Goal: Task Accomplishment & Management: Use online tool/utility

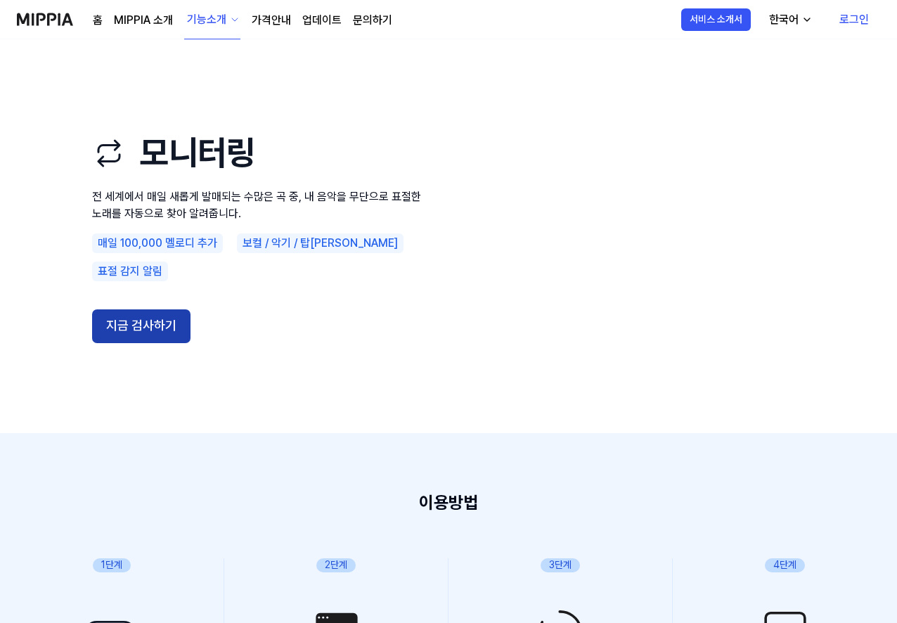
click at [177, 317] on button "지금 검사하기" at bounding box center [141, 326] width 98 height 34
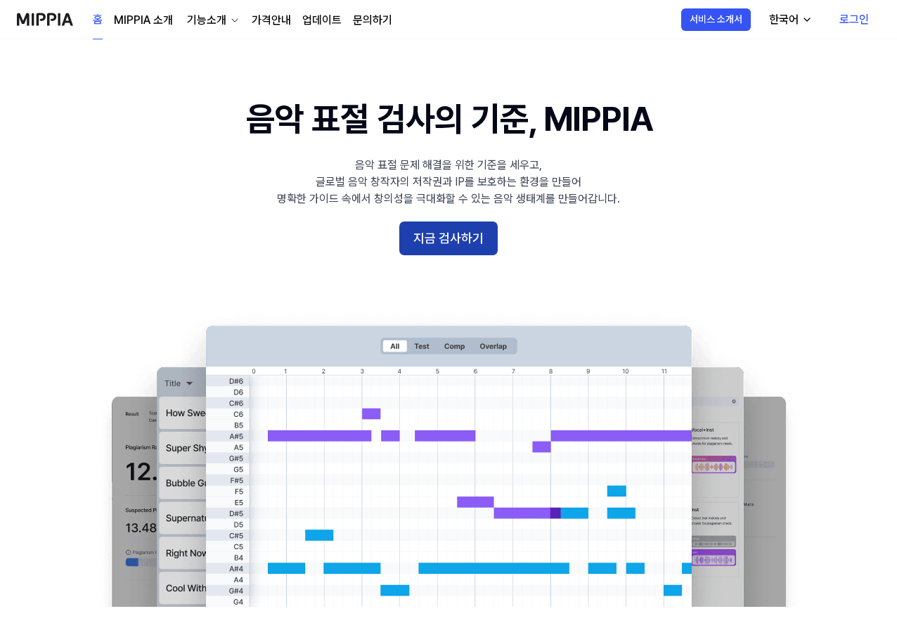
click at [463, 244] on button "지금 검사하기" at bounding box center [448, 238] width 98 height 34
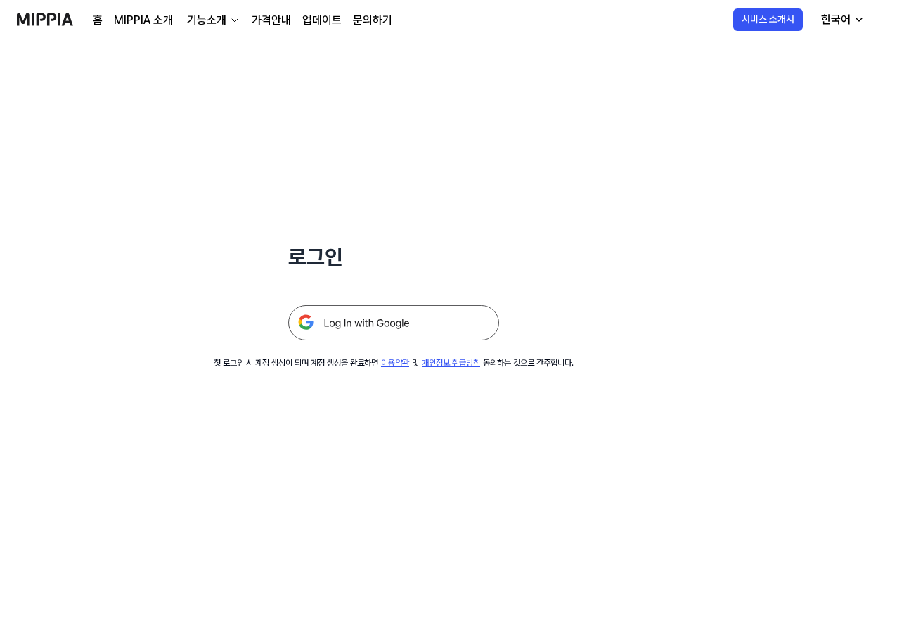
click at [429, 324] on img at bounding box center [393, 322] width 211 height 35
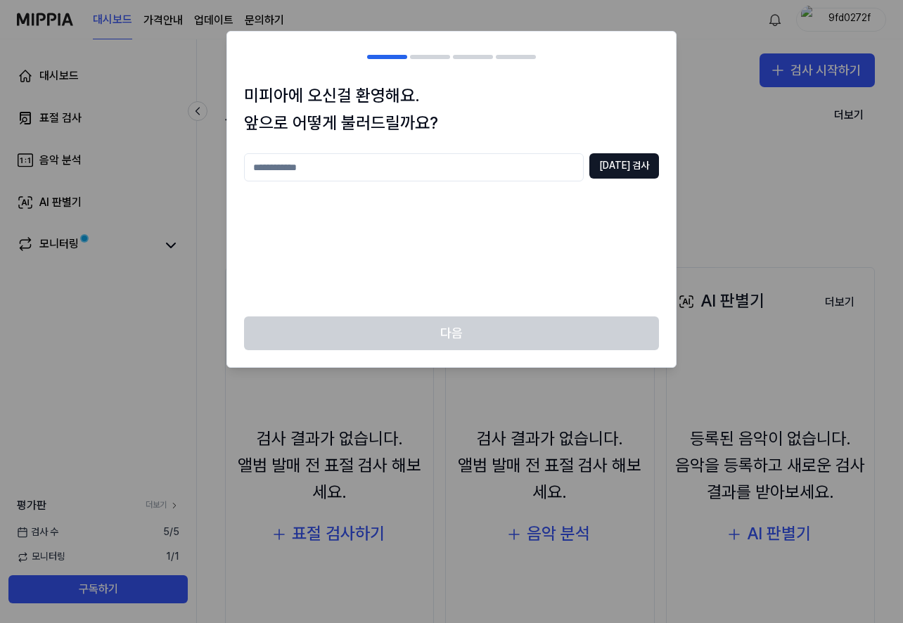
click at [501, 174] on input "text" at bounding box center [414, 167] width 340 height 28
type input "*"
type input "**"
click at [618, 157] on button "[DATE] 검사" at bounding box center [624, 165] width 70 height 25
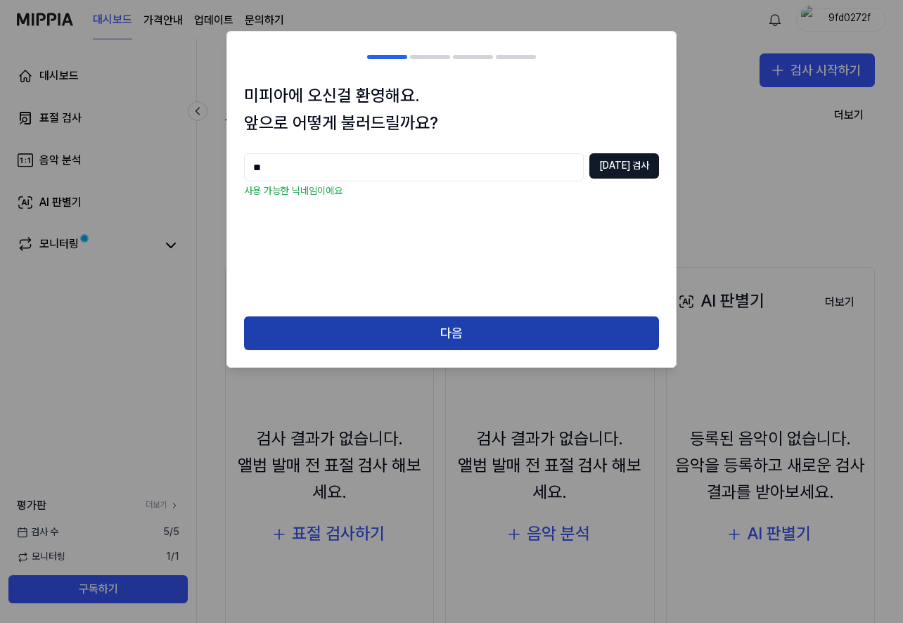
click at [510, 334] on button "다음" at bounding box center [451, 333] width 415 height 34
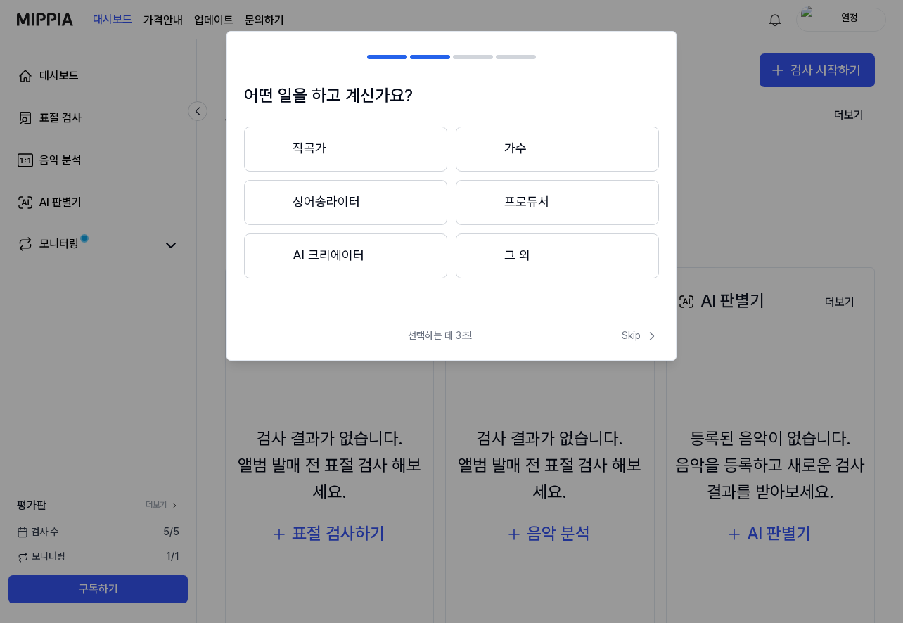
click at [596, 256] on button "그 외" at bounding box center [557, 255] width 203 height 45
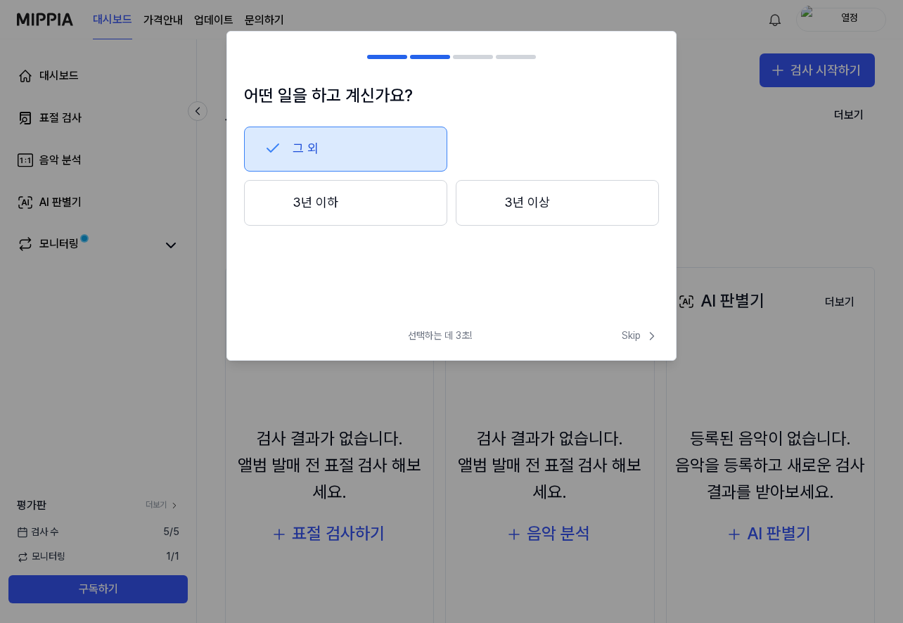
click at [583, 207] on button "3년 이상" at bounding box center [557, 203] width 203 height 46
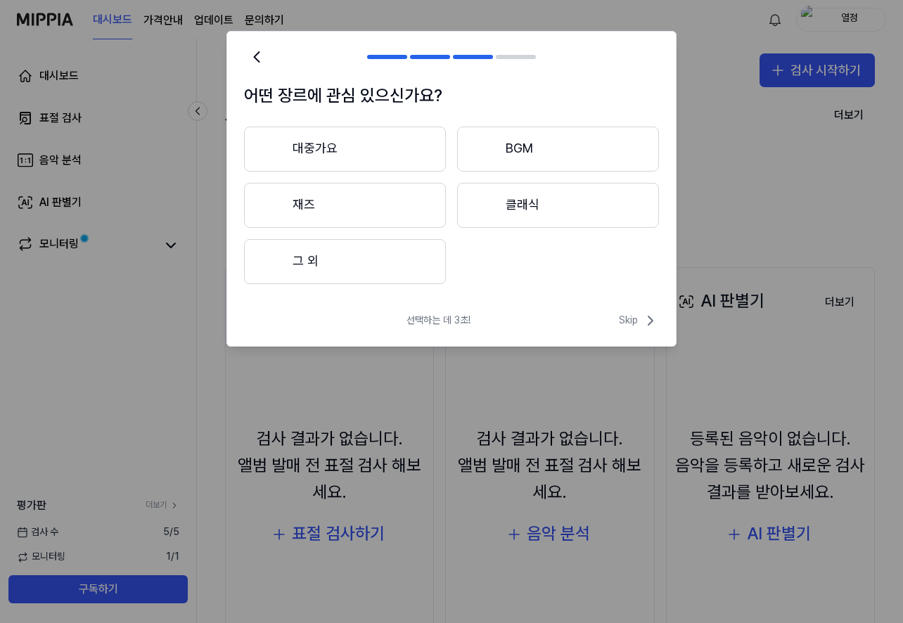
click at [419, 251] on button "그 외" at bounding box center [345, 261] width 202 height 45
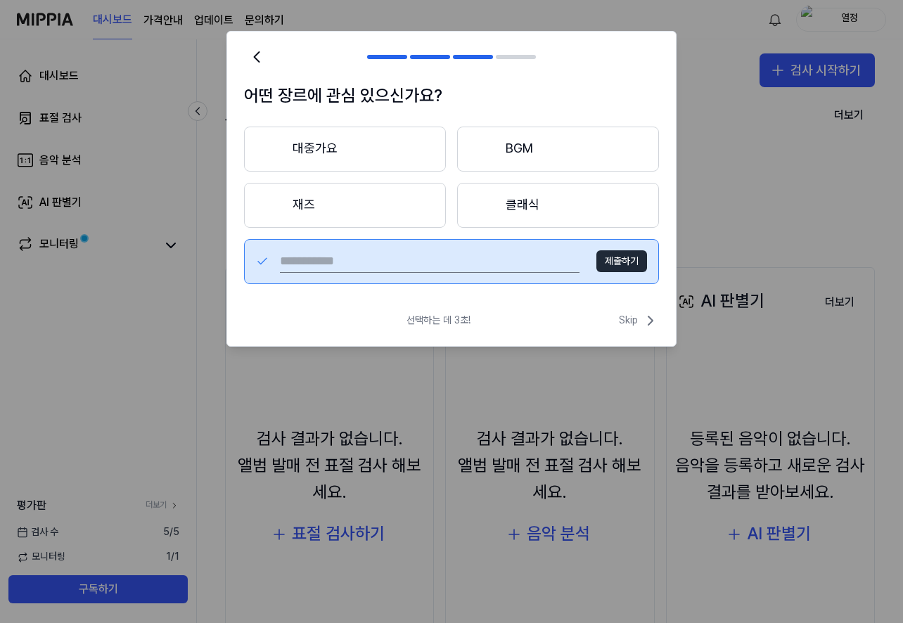
click at [633, 261] on button "제출하기" at bounding box center [621, 261] width 51 height 22
click at [327, 264] on input "text" at bounding box center [429, 261] width 299 height 22
type input "*"
type input "**"
click at [624, 261] on button "제출하기" at bounding box center [621, 261] width 51 height 22
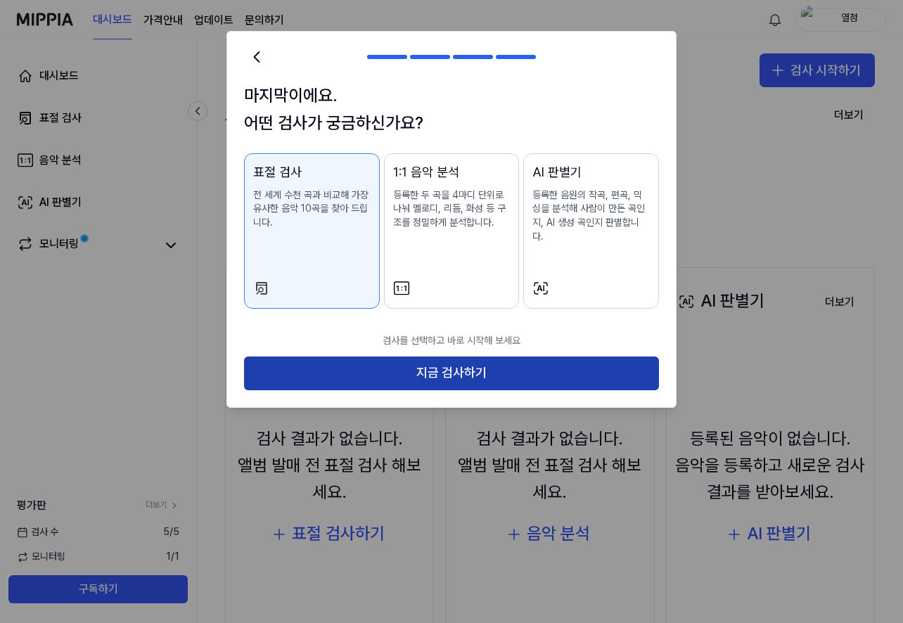
click at [536, 368] on button "지금 검사하기" at bounding box center [451, 373] width 415 height 34
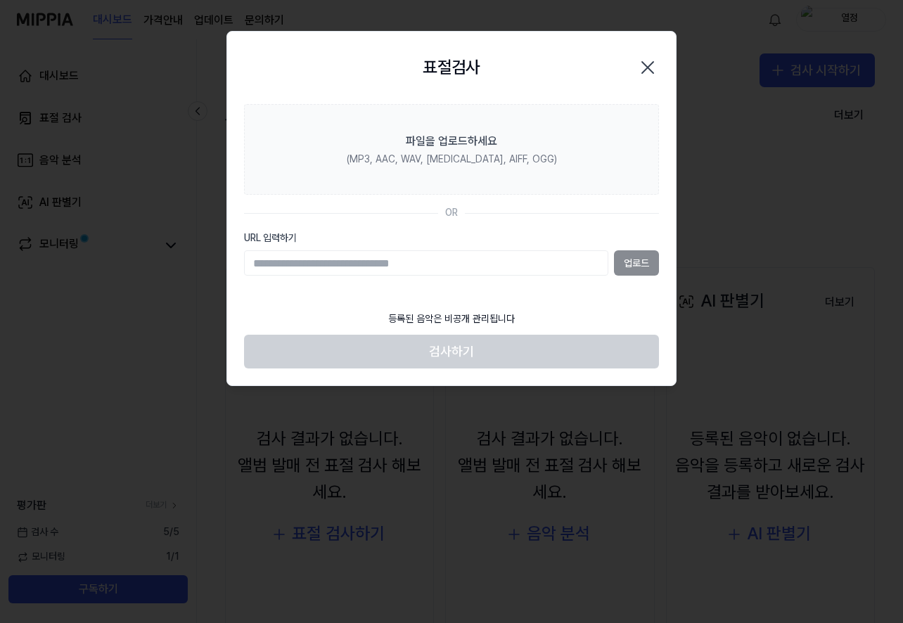
click at [467, 261] on input "URL 입력하기" at bounding box center [426, 262] width 364 height 25
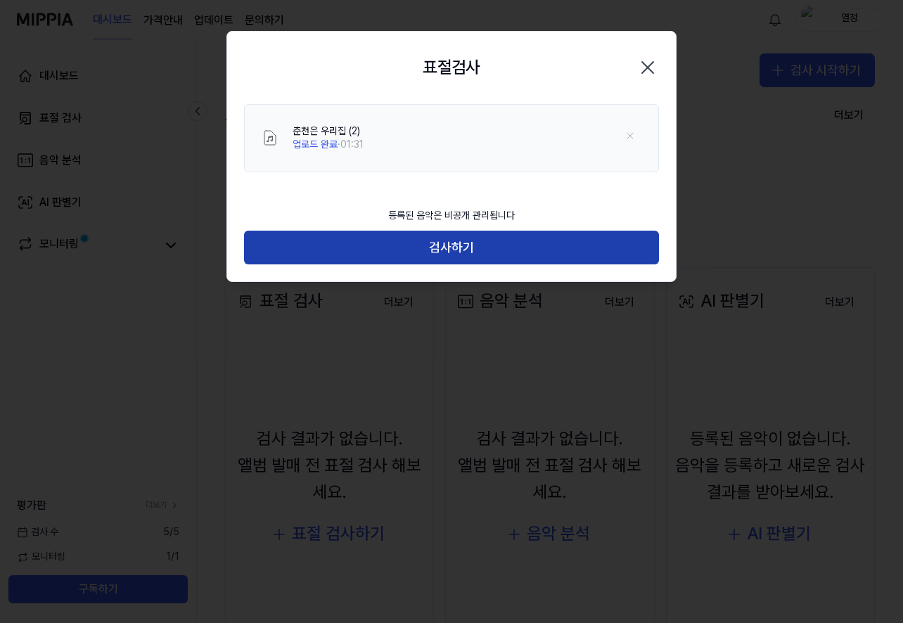
click at [474, 246] on button "검사하기" at bounding box center [451, 248] width 415 height 34
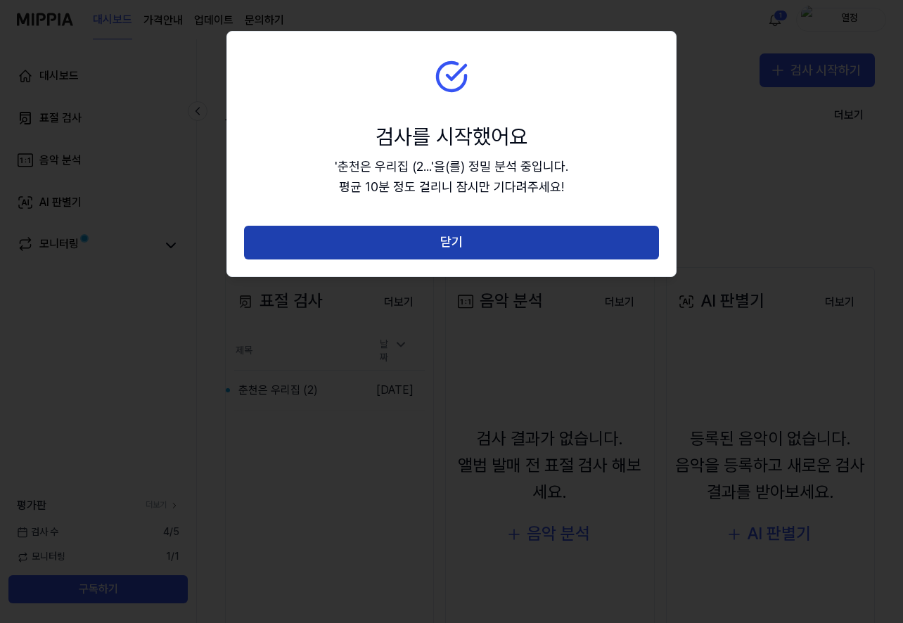
click at [455, 235] on button "닫기" at bounding box center [451, 243] width 415 height 34
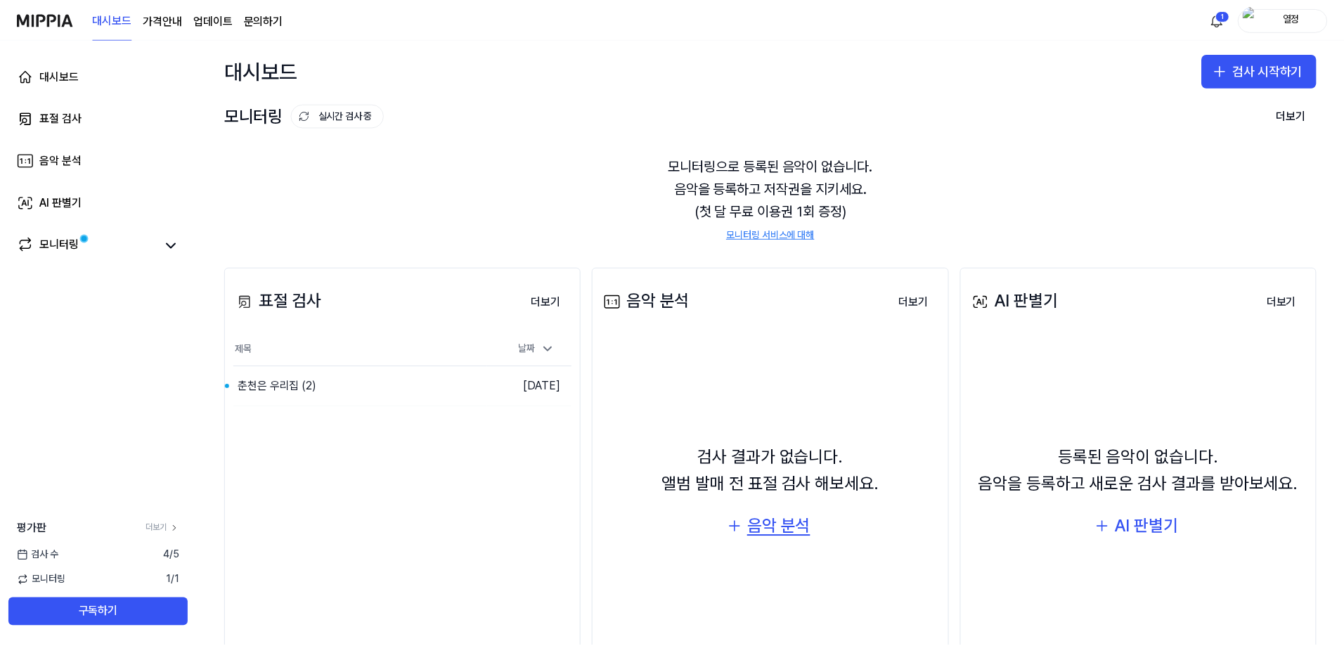
scroll to position [83, 0]
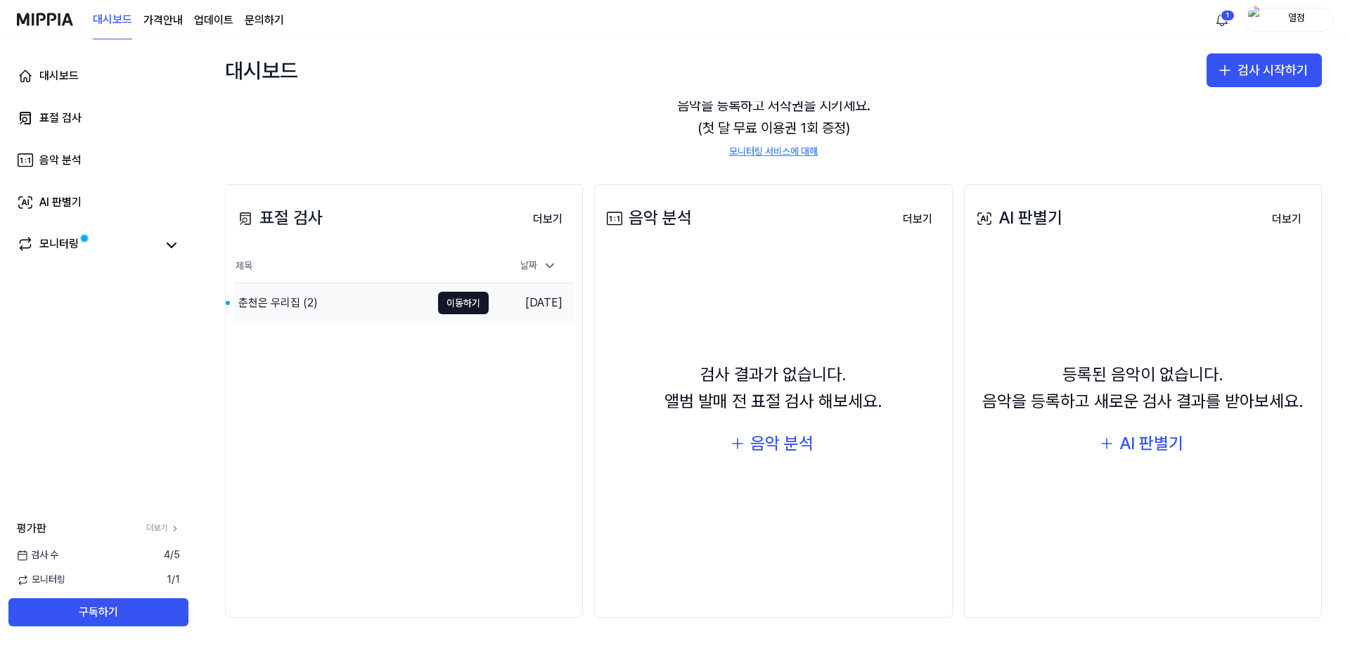
click at [297, 309] on div "춘천은 우리집 (2)" at bounding box center [277, 303] width 79 height 17
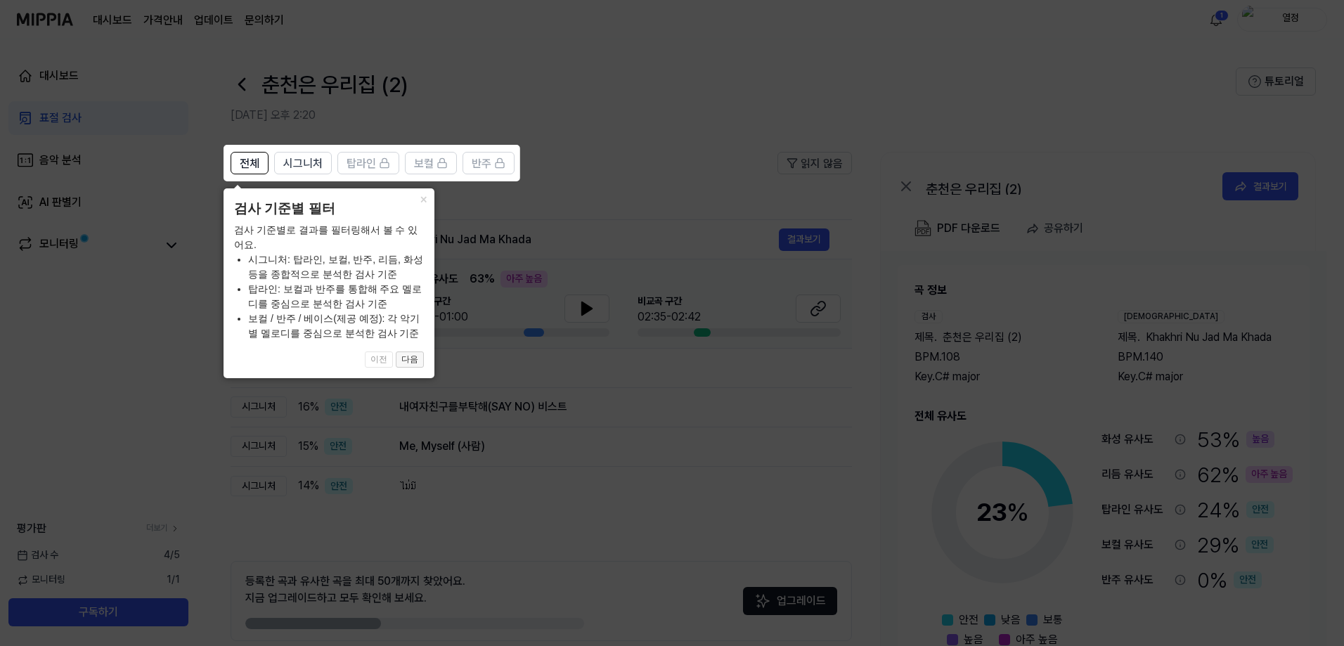
click at [411, 357] on button "다음" at bounding box center [410, 359] width 28 height 17
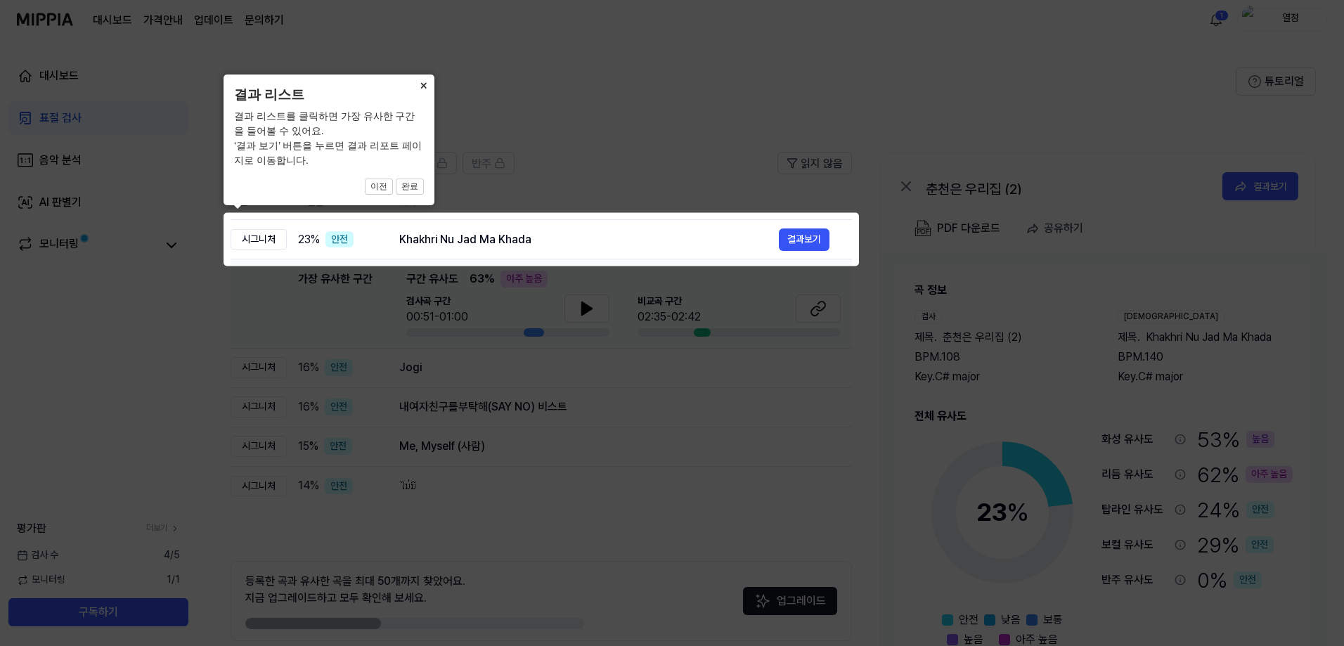
click at [421, 84] on button "×" at bounding box center [423, 85] width 22 height 20
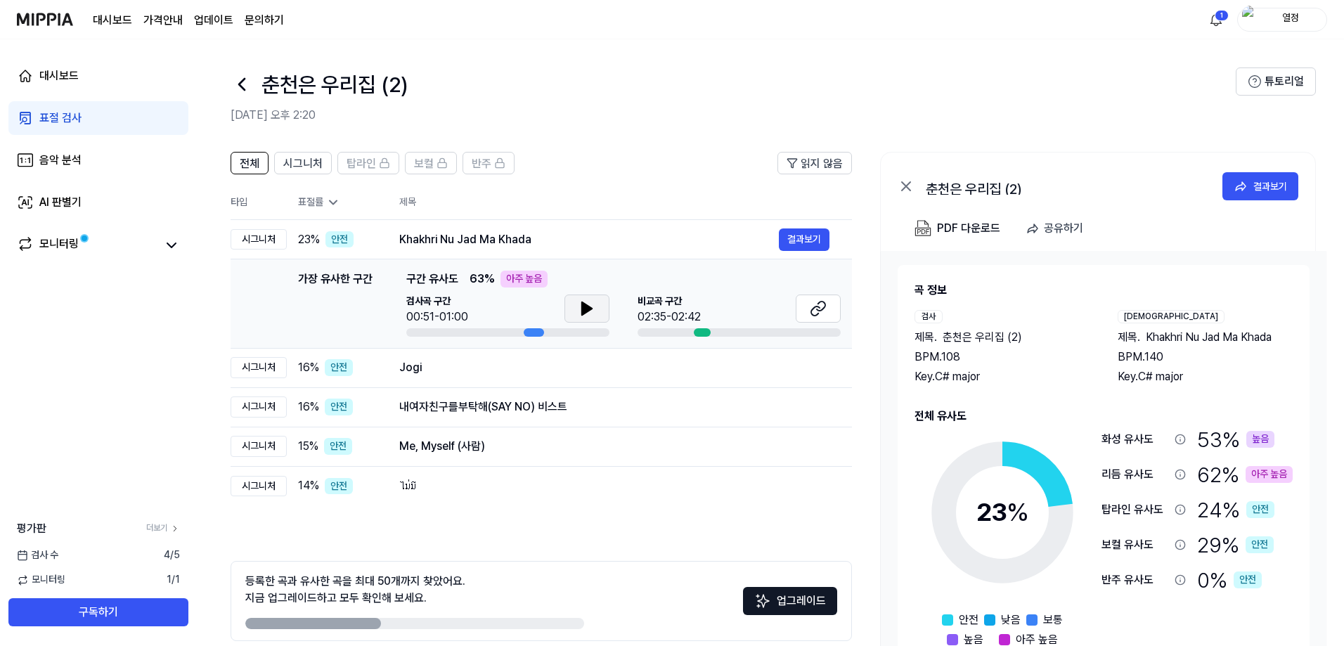
click at [581, 306] on icon at bounding box center [587, 308] width 17 height 17
click at [582, 309] on icon at bounding box center [587, 308] width 10 height 13
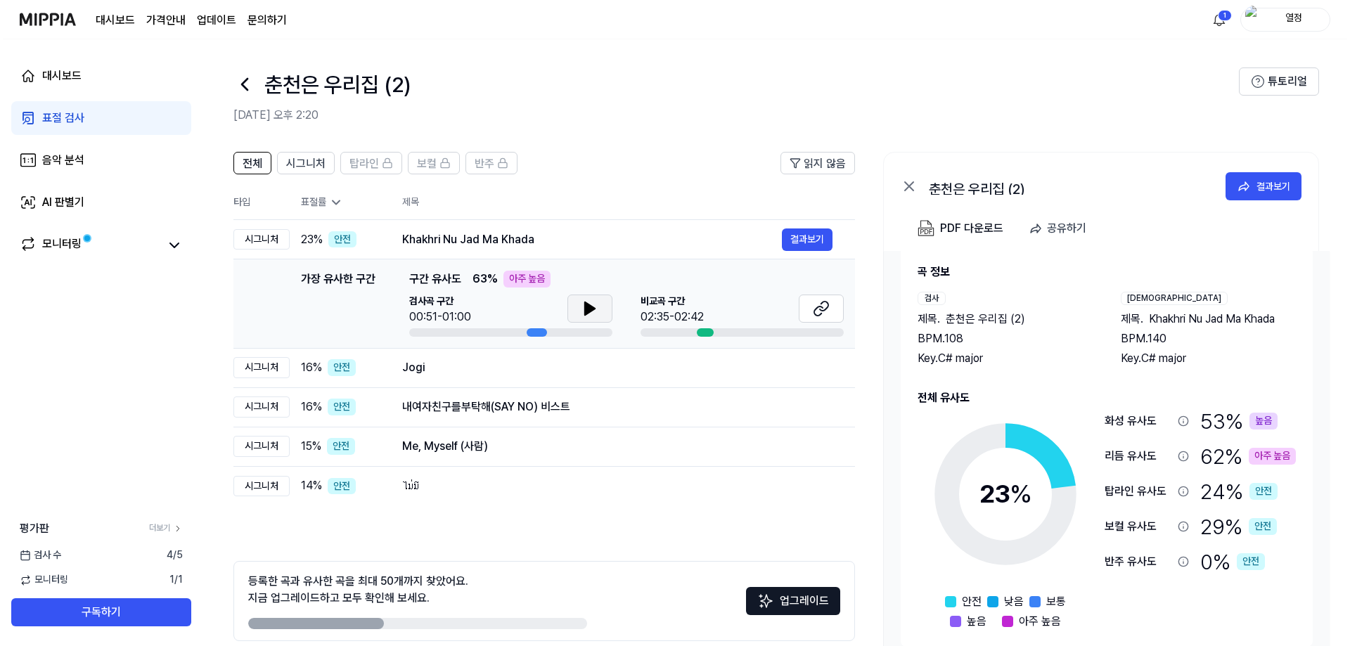
scroll to position [23, 0]
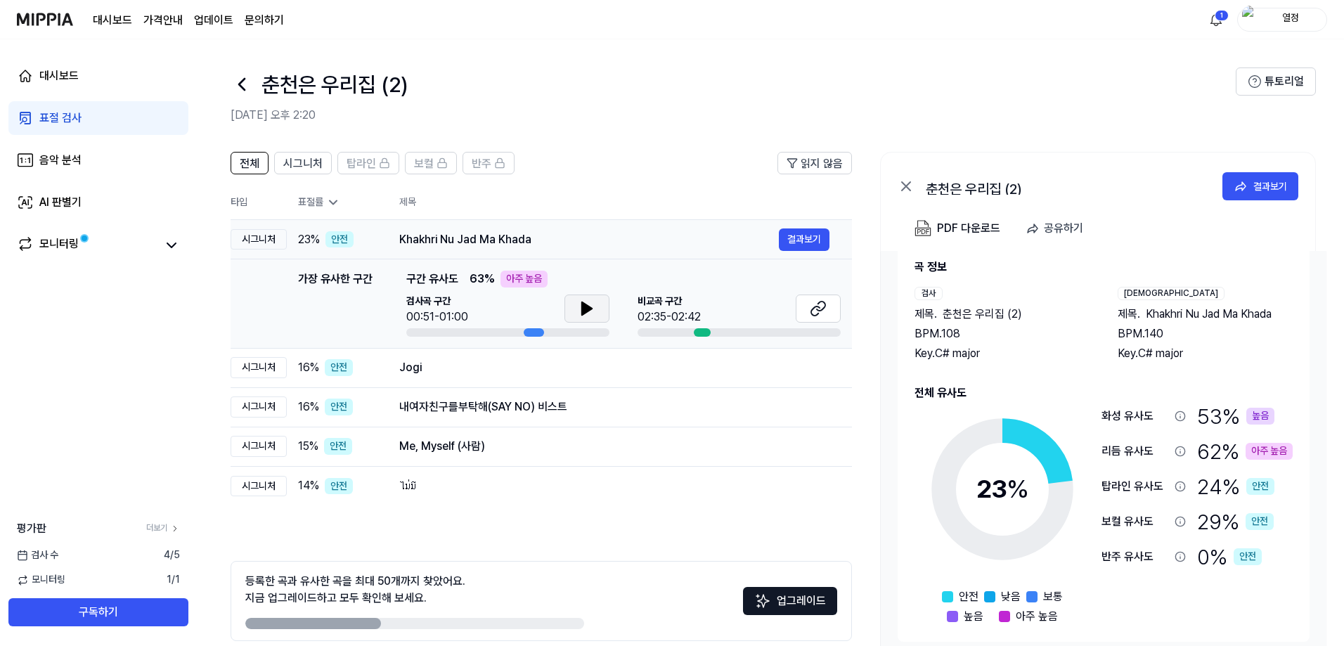
click at [398, 244] on td "Khakhri Nu Jad Ma Khada 결과보기" at bounding box center [614, 239] width 475 height 39
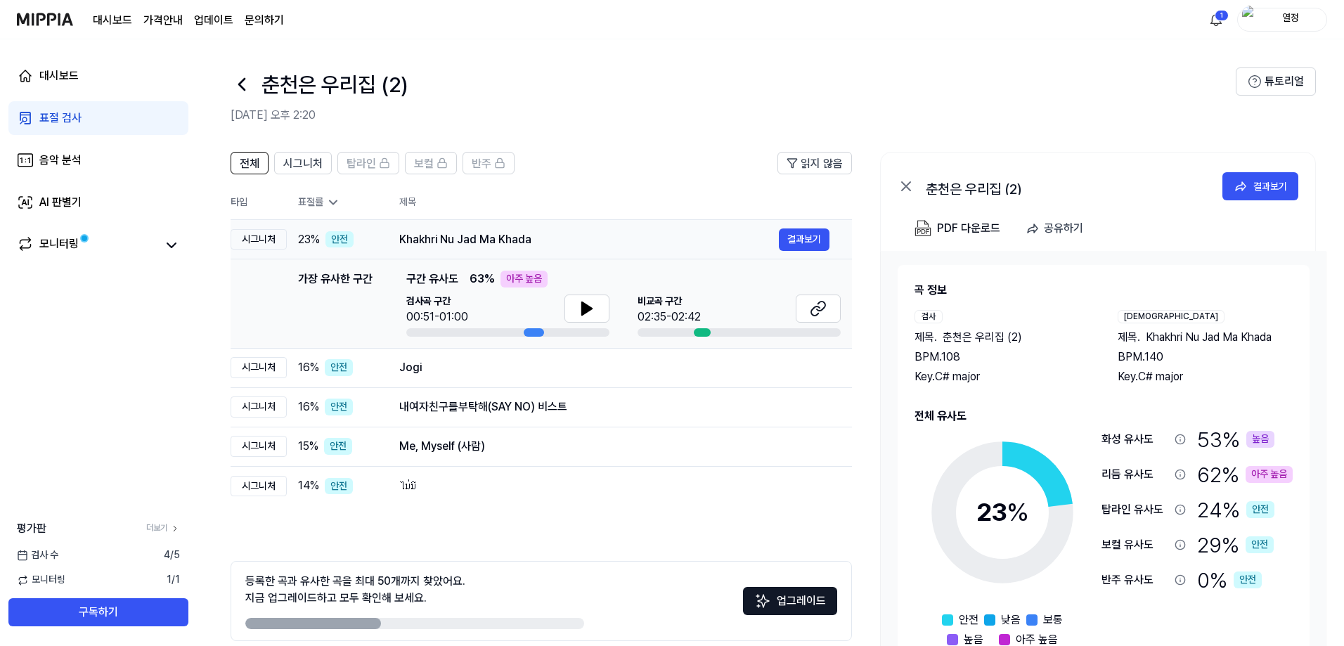
click at [810, 251] on td "Khakhri Nu Jad Ma Khada 결과보기" at bounding box center [614, 239] width 475 height 39
click at [813, 247] on button "결과보기" at bounding box center [804, 239] width 51 height 22
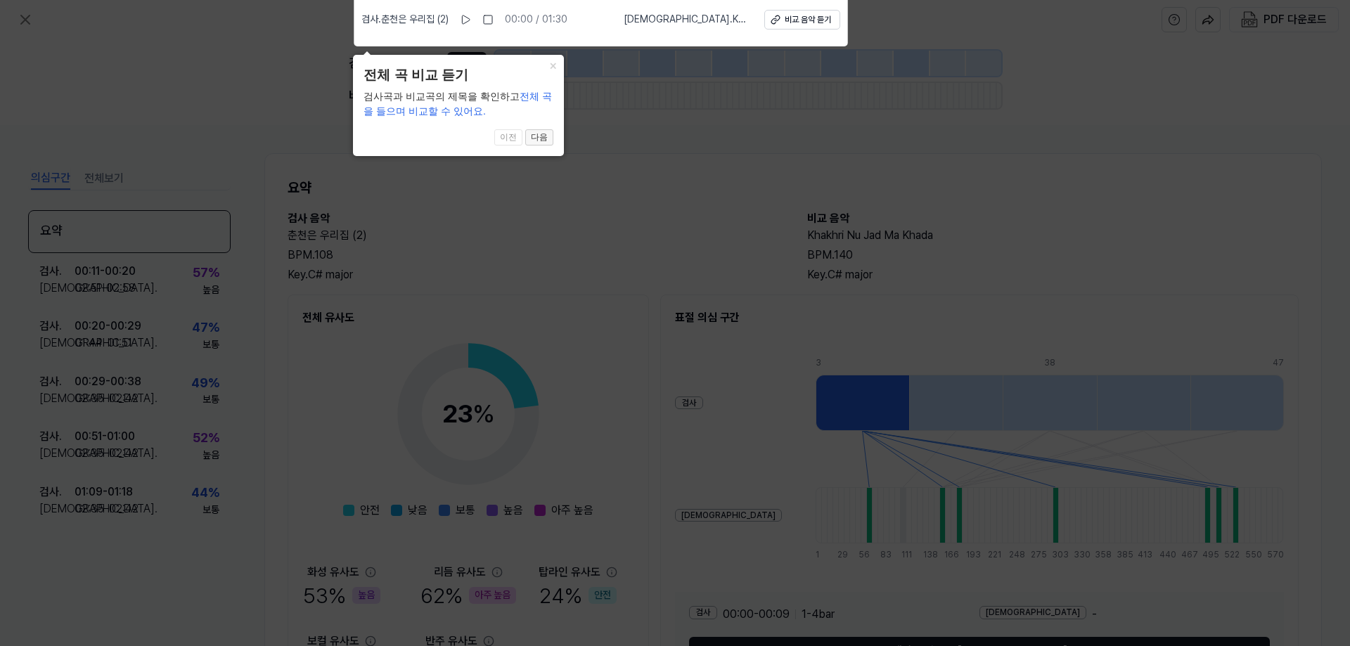
click at [545, 137] on button "다음" at bounding box center [539, 137] width 28 height 17
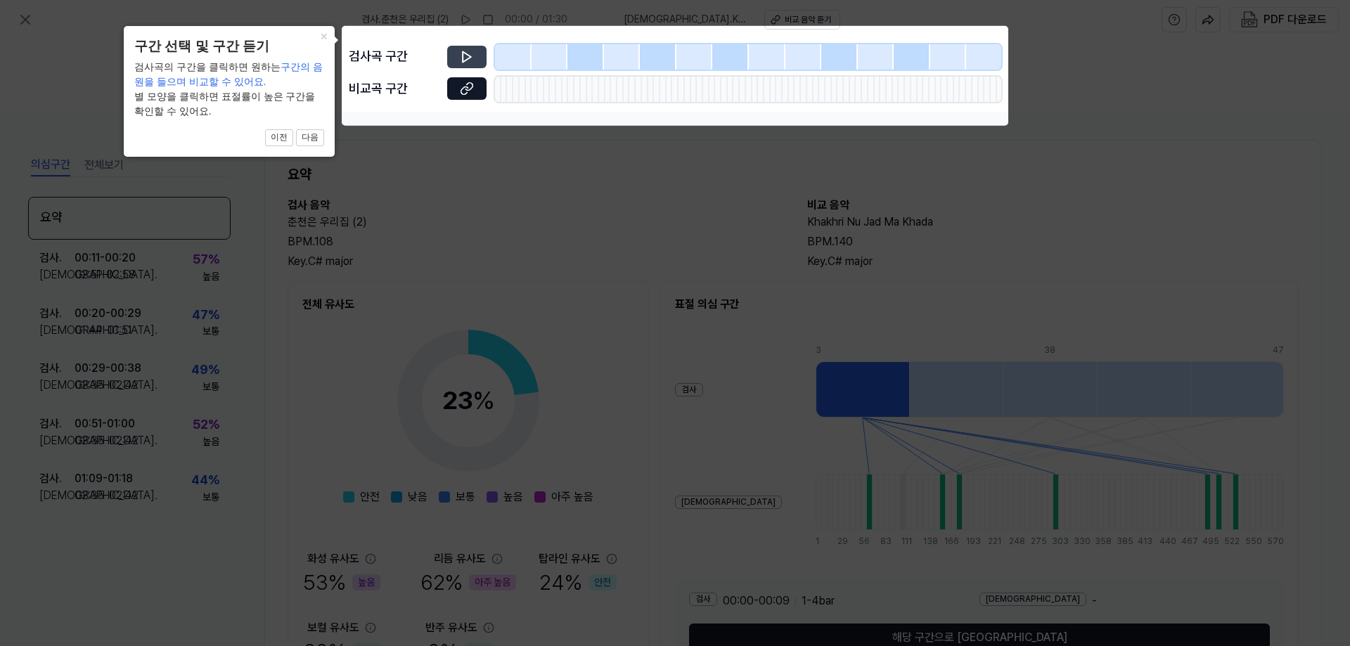
click at [477, 56] on button at bounding box center [466, 57] width 39 height 22
click at [314, 140] on button "다음" at bounding box center [310, 137] width 28 height 17
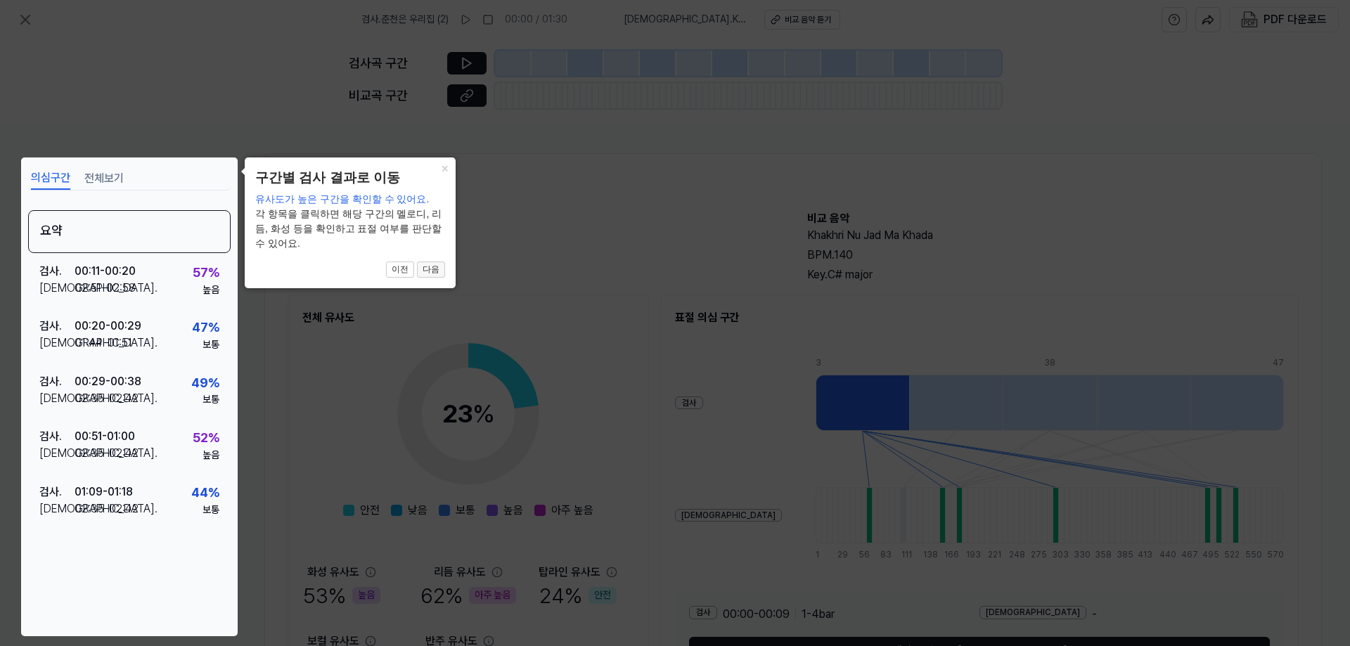
click at [427, 268] on button "다음" at bounding box center [431, 269] width 28 height 17
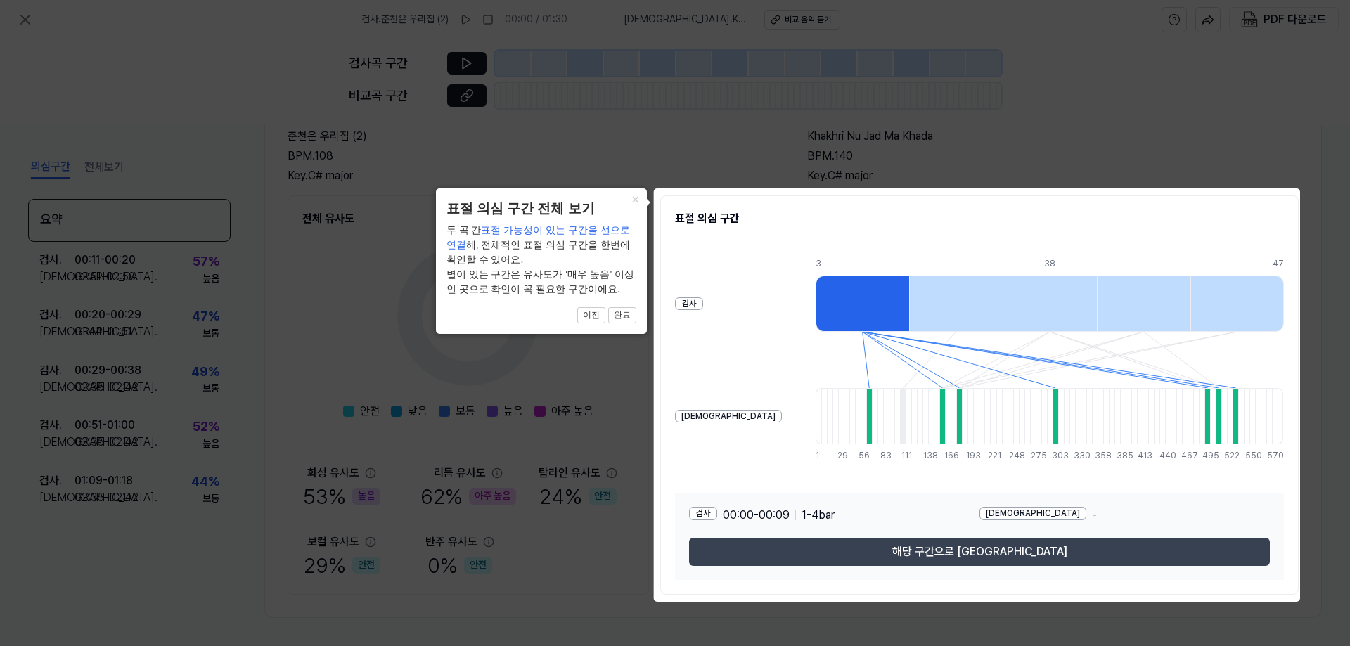
click at [902, 543] on button "해당 구간으로 이동" at bounding box center [979, 552] width 581 height 28
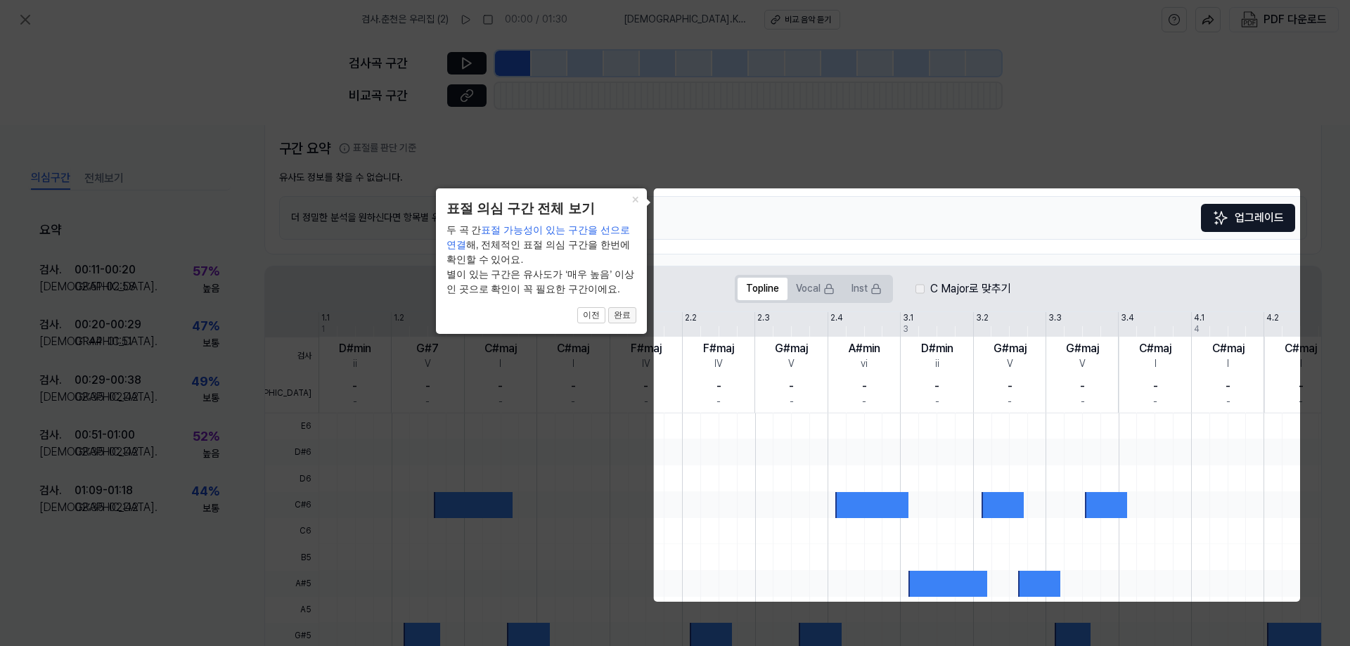
click at [621, 315] on button "완료" at bounding box center [622, 315] width 28 height 17
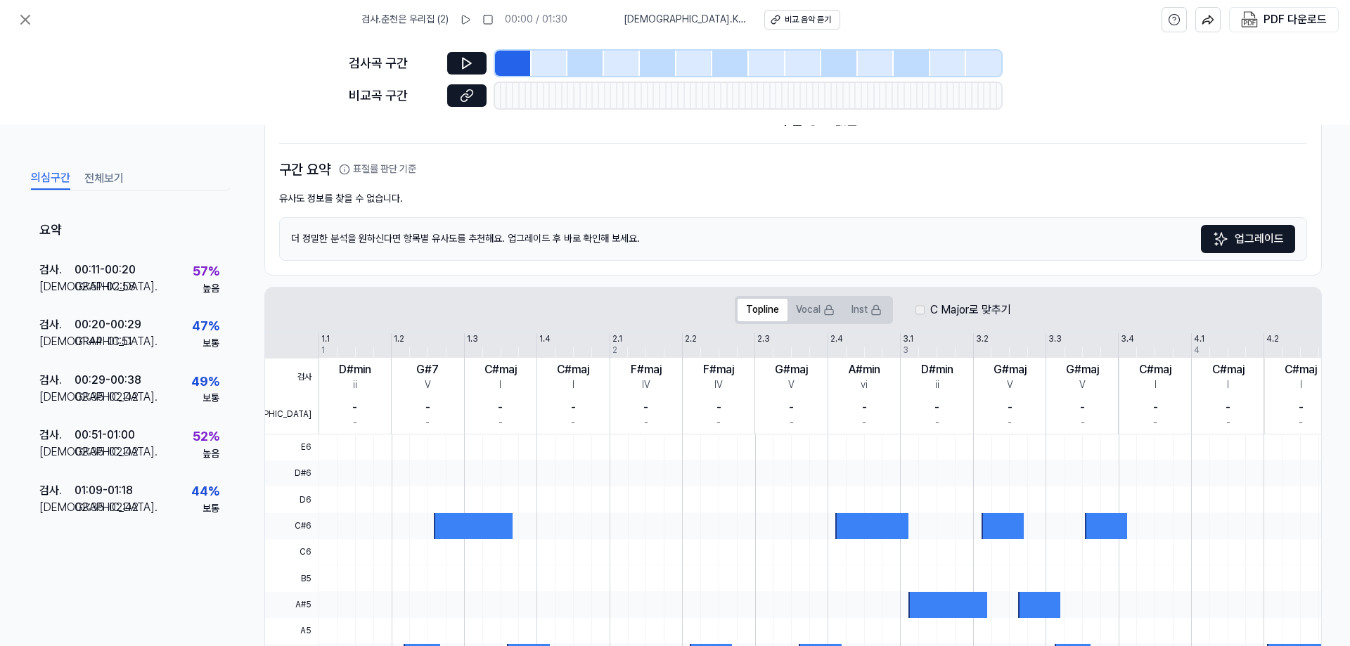
scroll to position [0, 0]
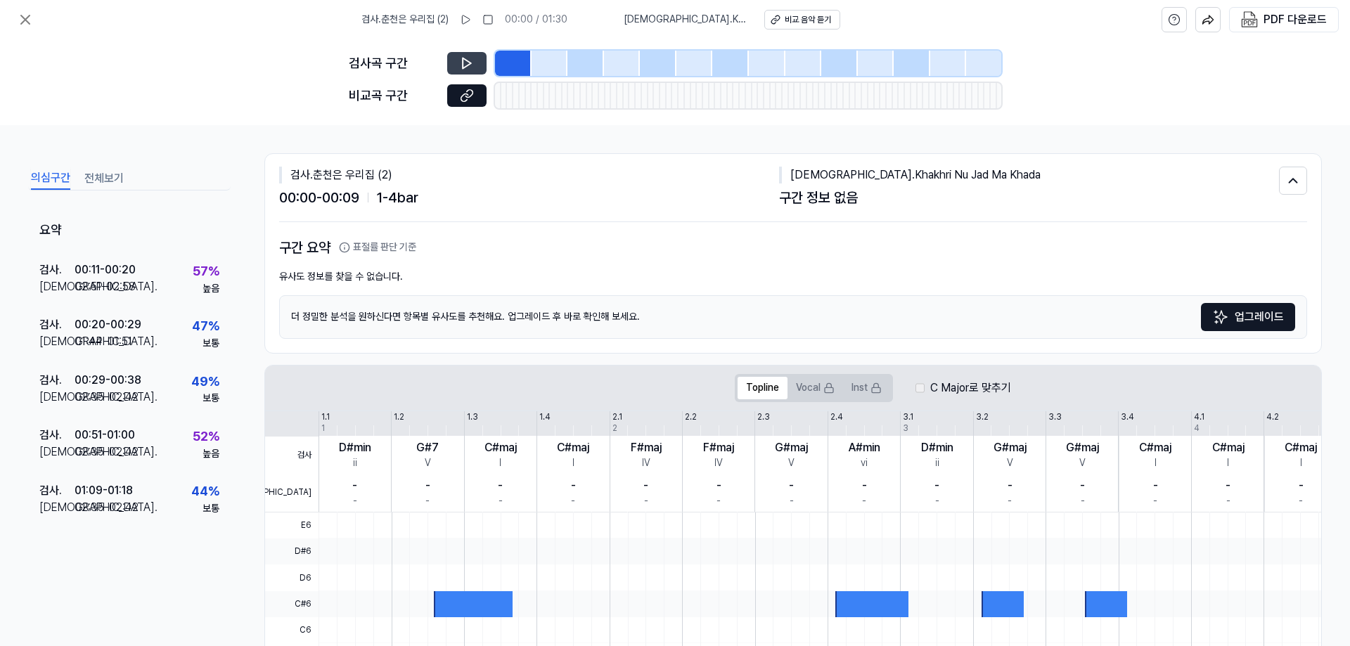
click at [467, 67] on icon at bounding box center [467, 63] width 14 height 14
click at [798, 20] on div "비교 음악 듣기" at bounding box center [807, 20] width 46 height 12
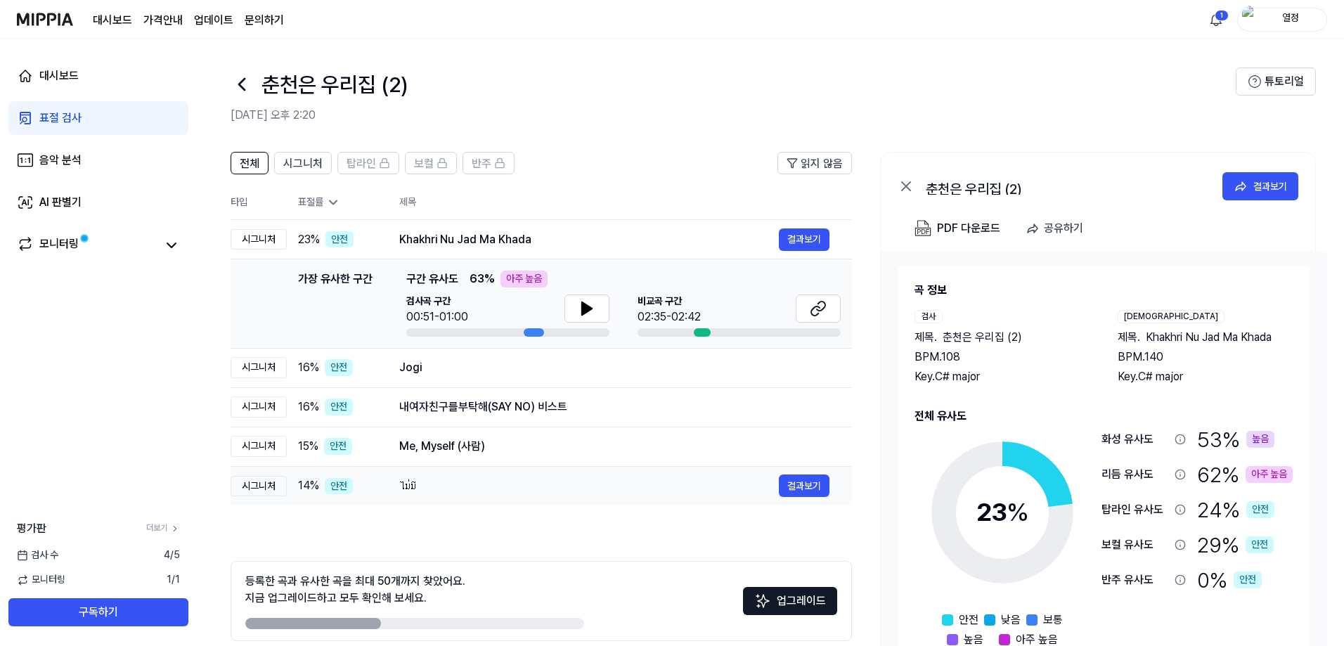
scroll to position [63, 0]
